Goal: Task Accomplishment & Management: Manage account settings

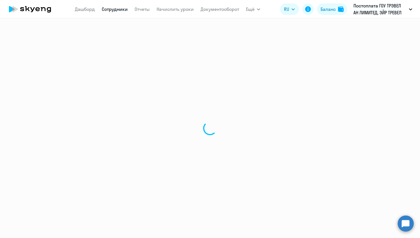
select select "30"
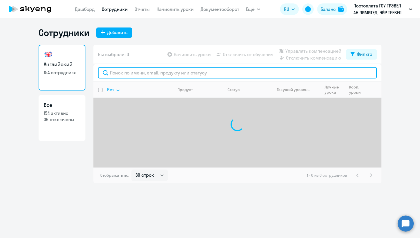
click at [135, 73] on input "text" at bounding box center [237, 72] width 279 height 11
paste input "Drobzhev"
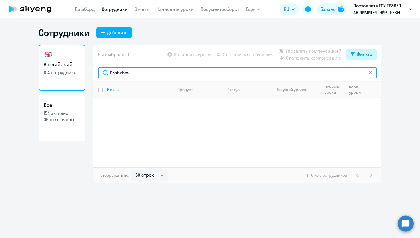
type input "Drobzhev"
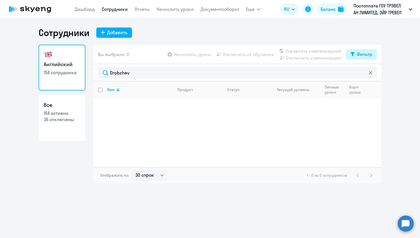
click at [367, 57] on div "Фильтр" at bounding box center [364, 54] width 15 height 7
click at [371, 71] on span at bounding box center [368, 73] width 10 height 6
click at [363, 73] on input "checkbox" at bounding box center [363, 73] width 0 height 0
checkbox input "true"
click at [390, 23] on div "Сотрудники Добавить Английский 154 сотрудника Все 154 активно 36 отключены Вы в…" at bounding box center [210, 127] width 420 height 219
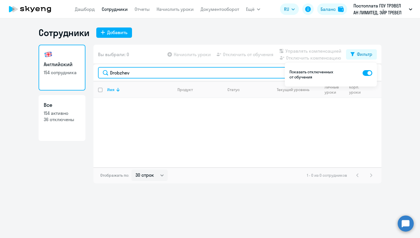
drag, startPoint x: 152, startPoint y: 74, endPoint x: 99, endPoint y: 74, distance: 53.2
click at [99, 74] on input "Drobzhev" at bounding box center [237, 72] width 279 height 11
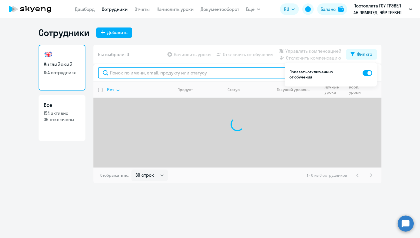
paste input "Drobzhev"
type input "Drobzhev"
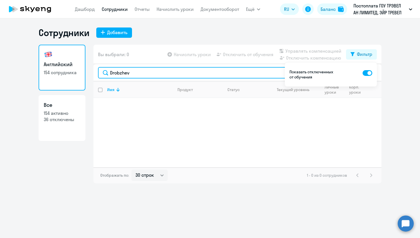
drag, startPoint x: 138, startPoint y: 73, endPoint x: 88, endPoint y: 72, distance: 50.9
click at [88, 72] on div "Английский 154 сотрудника Все 154 активно 36 отключены Вы выбрали: 0 Начислить …" at bounding box center [210, 114] width 343 height 138
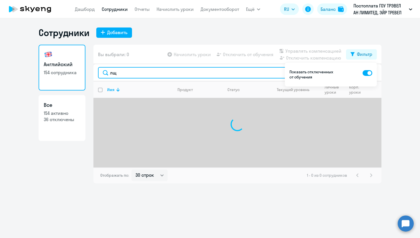
type input "л"
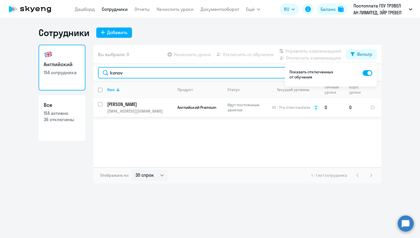
type input "konov"
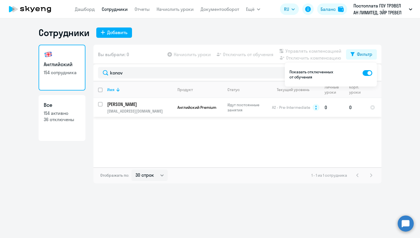
click at [100, 105] on input "select row 369174" at bounding box center [103, 107] width 11 height 11
checkbox input "true"
click at [237, 55] on span "Отключить от обучения" at bounding box center [248, 54] width 51 height 7
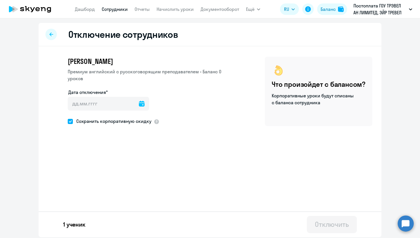
click at [139, 103] on icon at bounding box center [142, 104] width 6 height 6
click at [132, 190] on span "27" at bounding box center [133, 191] width 10 height 10
type input "[DATE]"
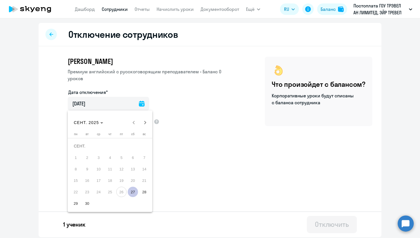
type input "[DATE]"
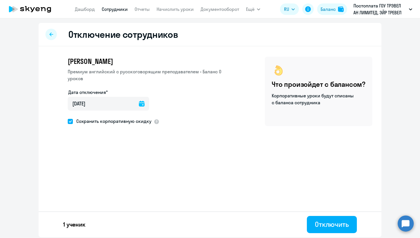
click at [71, 121] on span at bounding box center [70, 121] width 5 height 5
click at [68, 121] on input "Сохранить корпоративную скидку" at bounding box center [67, 121] width 0 height 0
checkbox input "false"
click at [333, 219] on div "Отключить" at bounding box center [332, 223] width 34 height 9
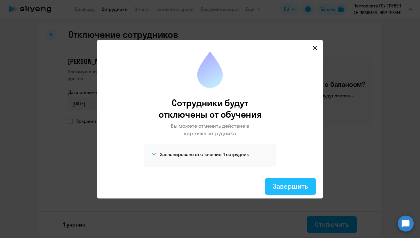
click at [295, 185] on div "Завершить" at bounding box center [290, 185] width 35 height 9
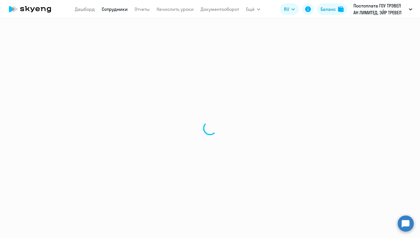
select select "30"
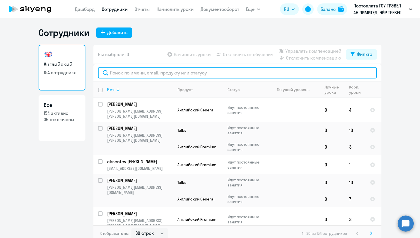
click at [162, 70] on input "text" at bounding box center [237, 72] width 279 height 11
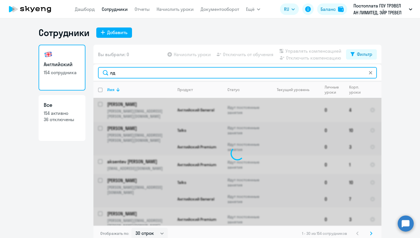
type input "л"
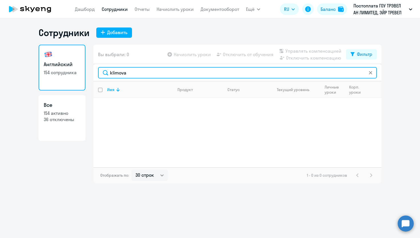
type input "klimova"
